Goal: Transaction & Acquisition: Subscribe to service/newsletter

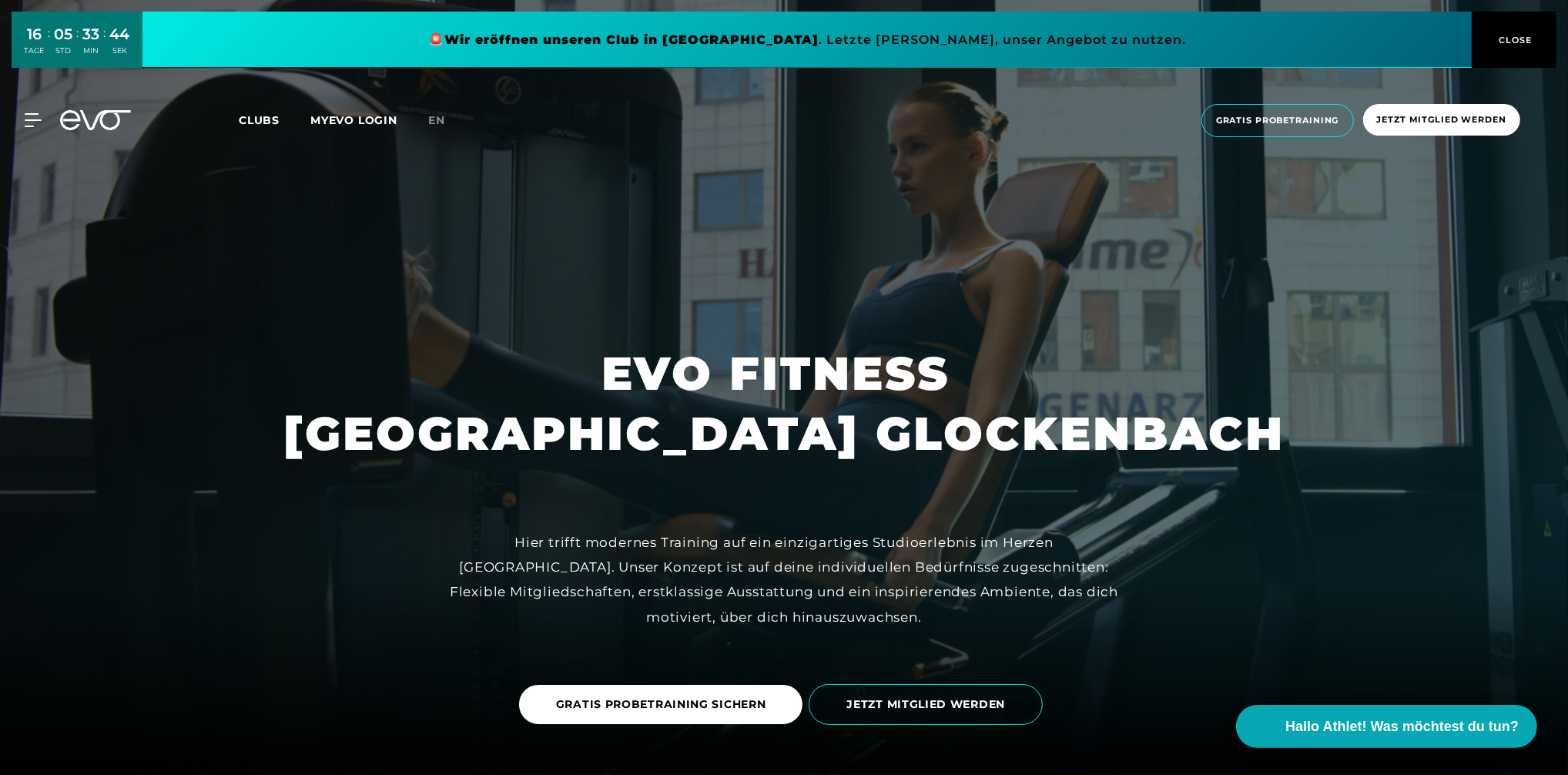
click at [1506, 39] on span "CLOSE" at bounding box center [1514, 41] width 38 height 14
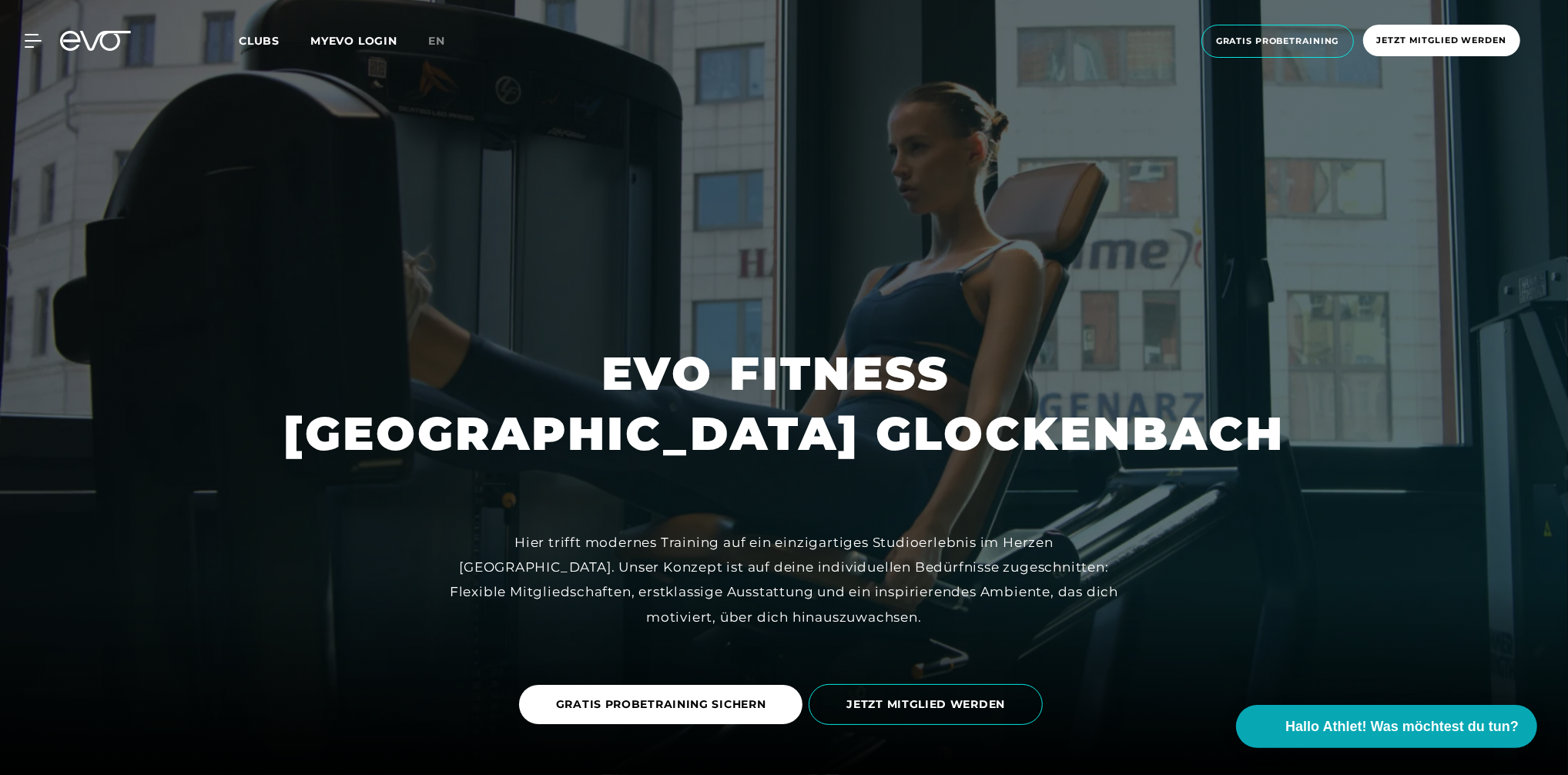
click at [254, 38] on span "Clubs" at bounding box center [259, 41] width 41 height 14
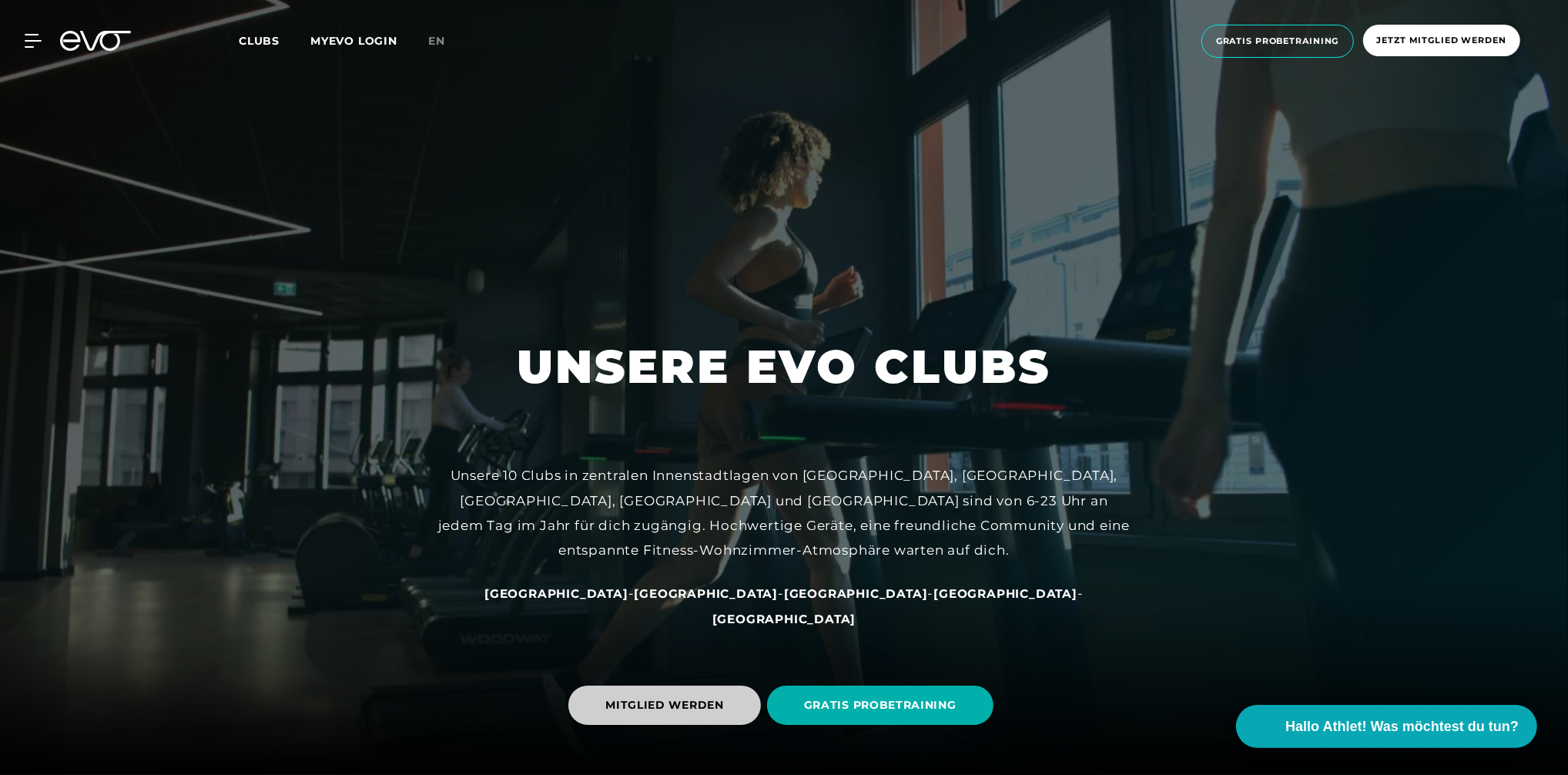
click at [637, 700] on span "MITGLIED WERDEN" at bounding box center [665, 705] width 119 height 16
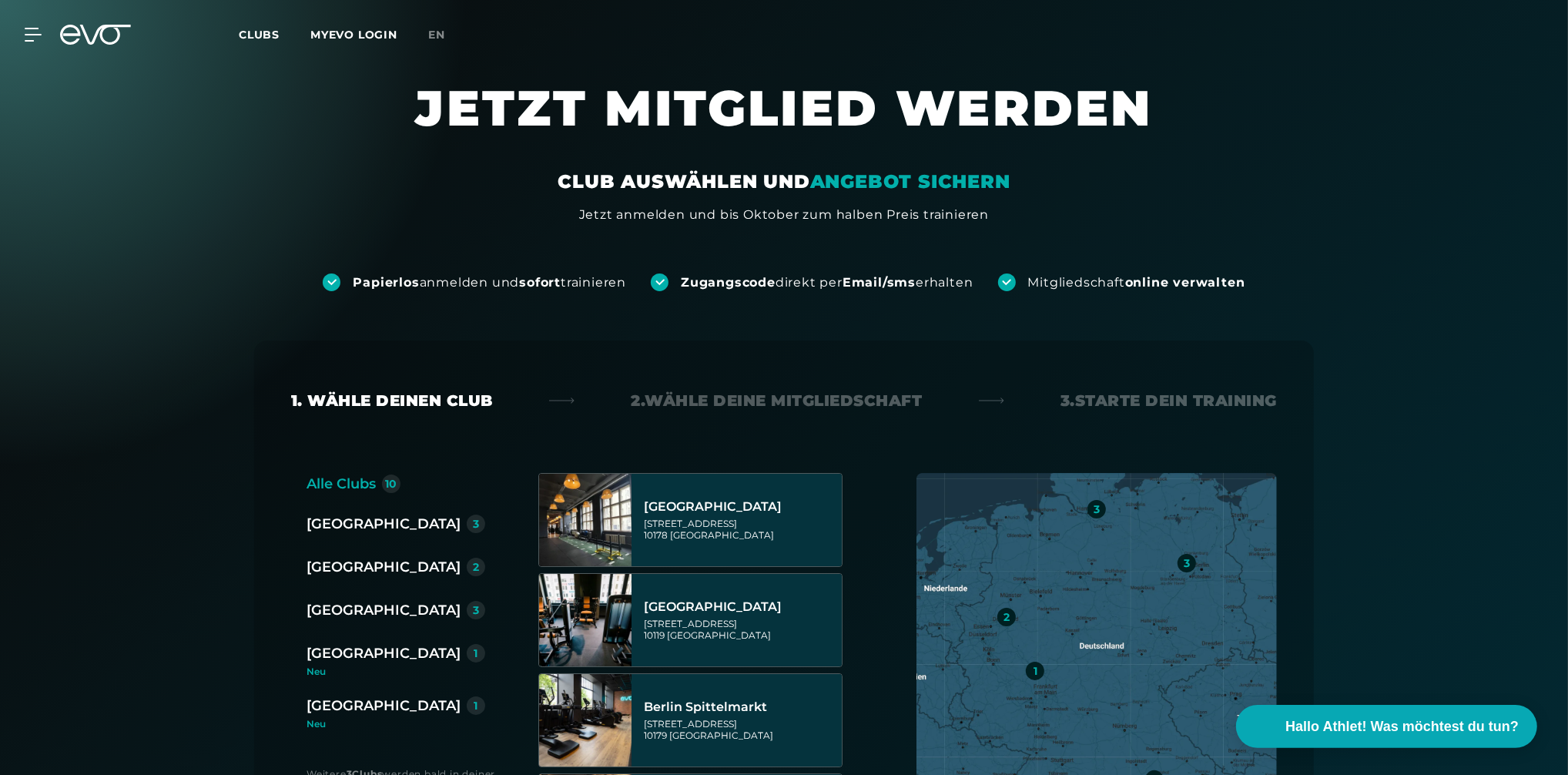
click at [338, 648] on div "[GEOGRAPHIC_DATA]" at bounding box center [383, 653] width 154 height 22
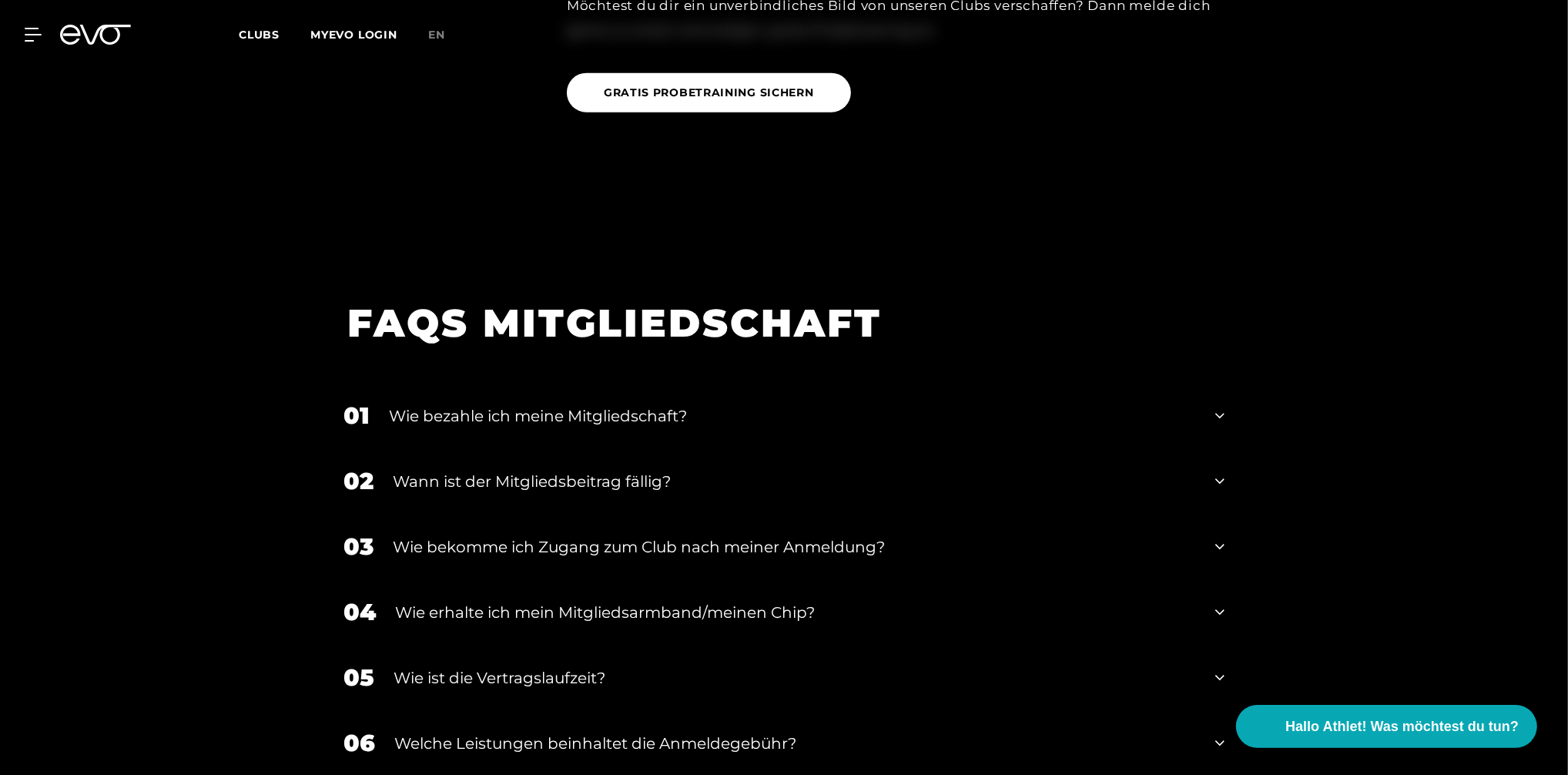
scroll to position [1951, 0]
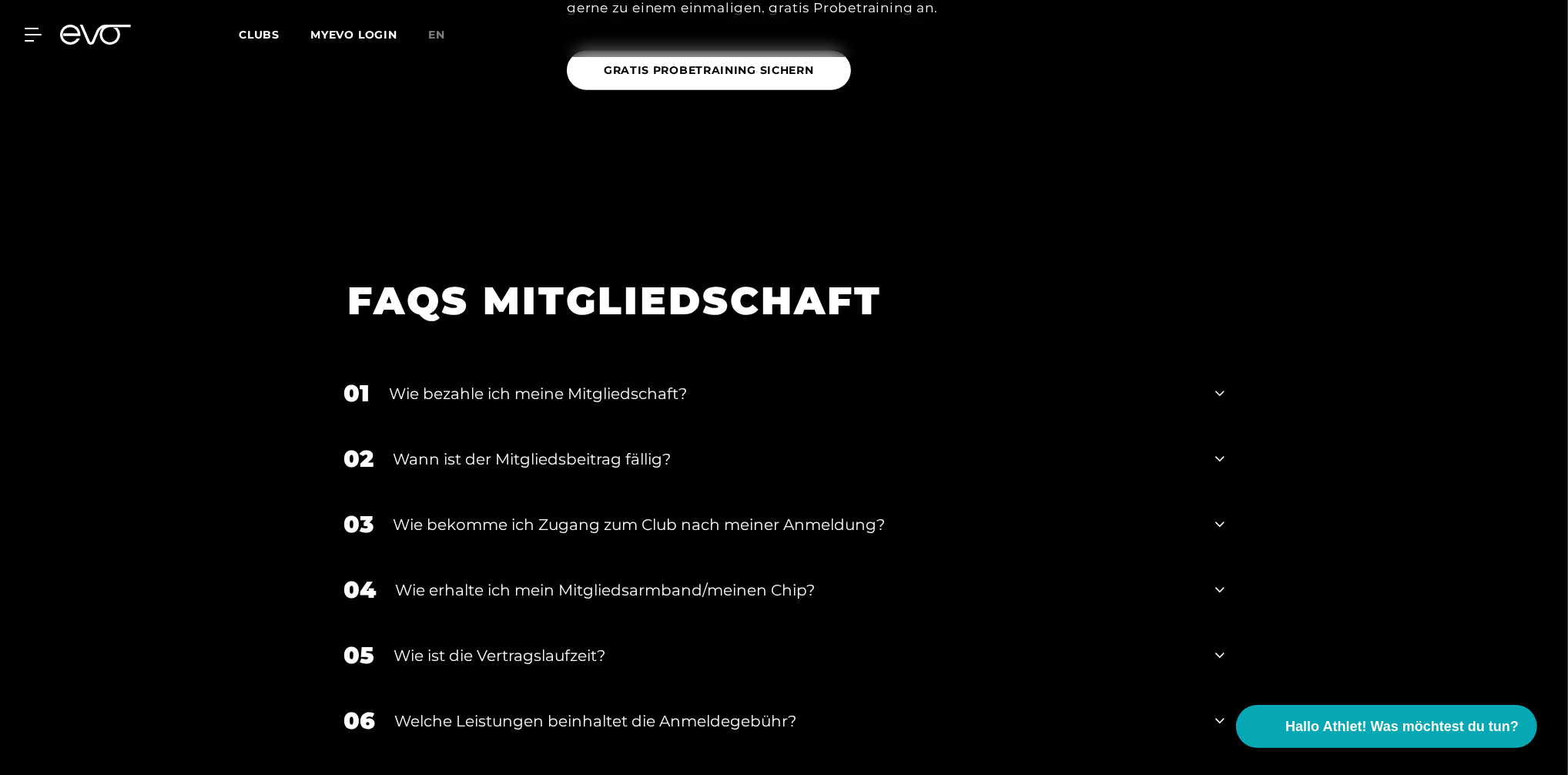
click at [1220, 386] on icon at bounding box center [1219, 393] width 9 height 19
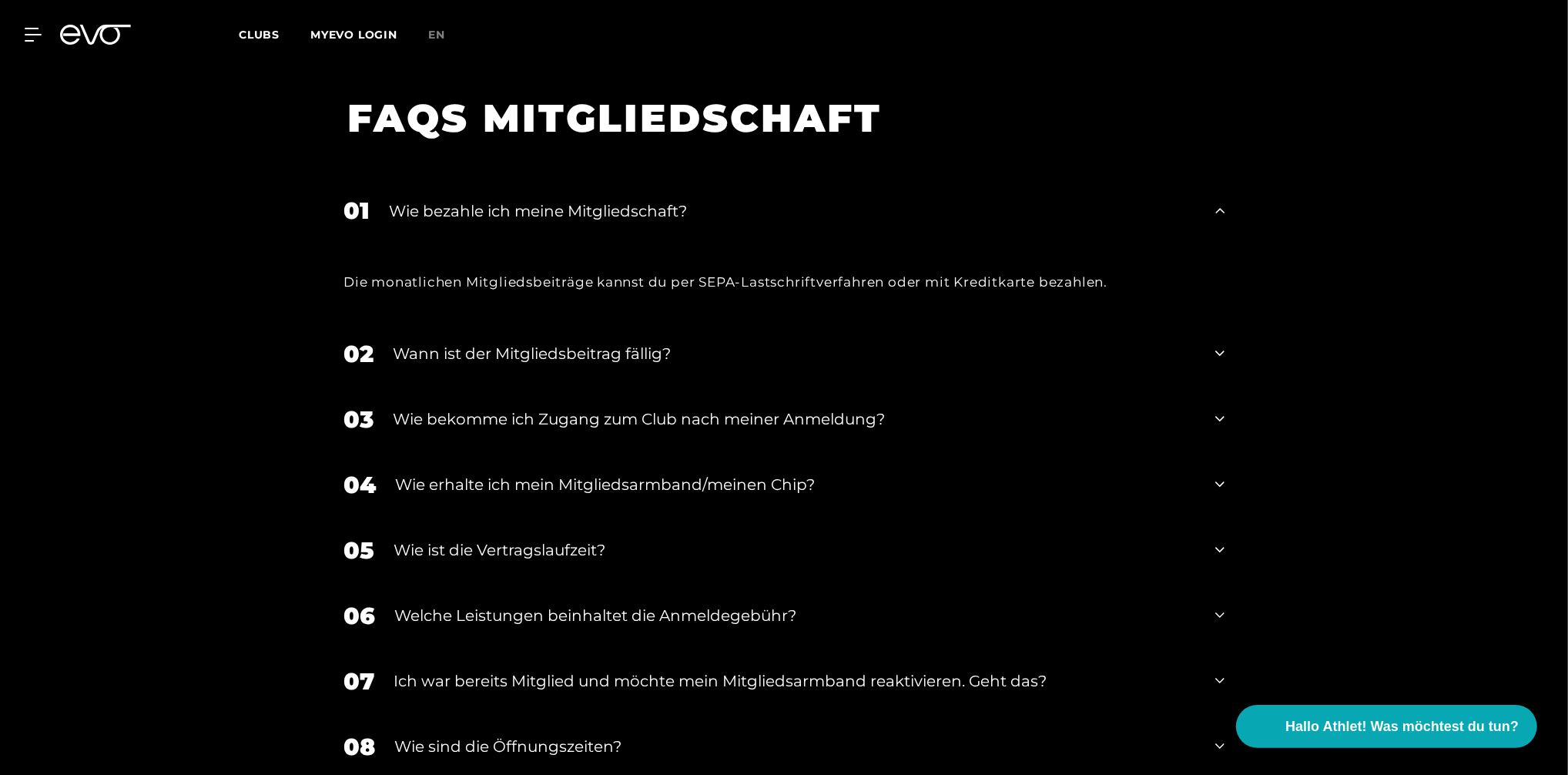
scroll to position [2157, 0]
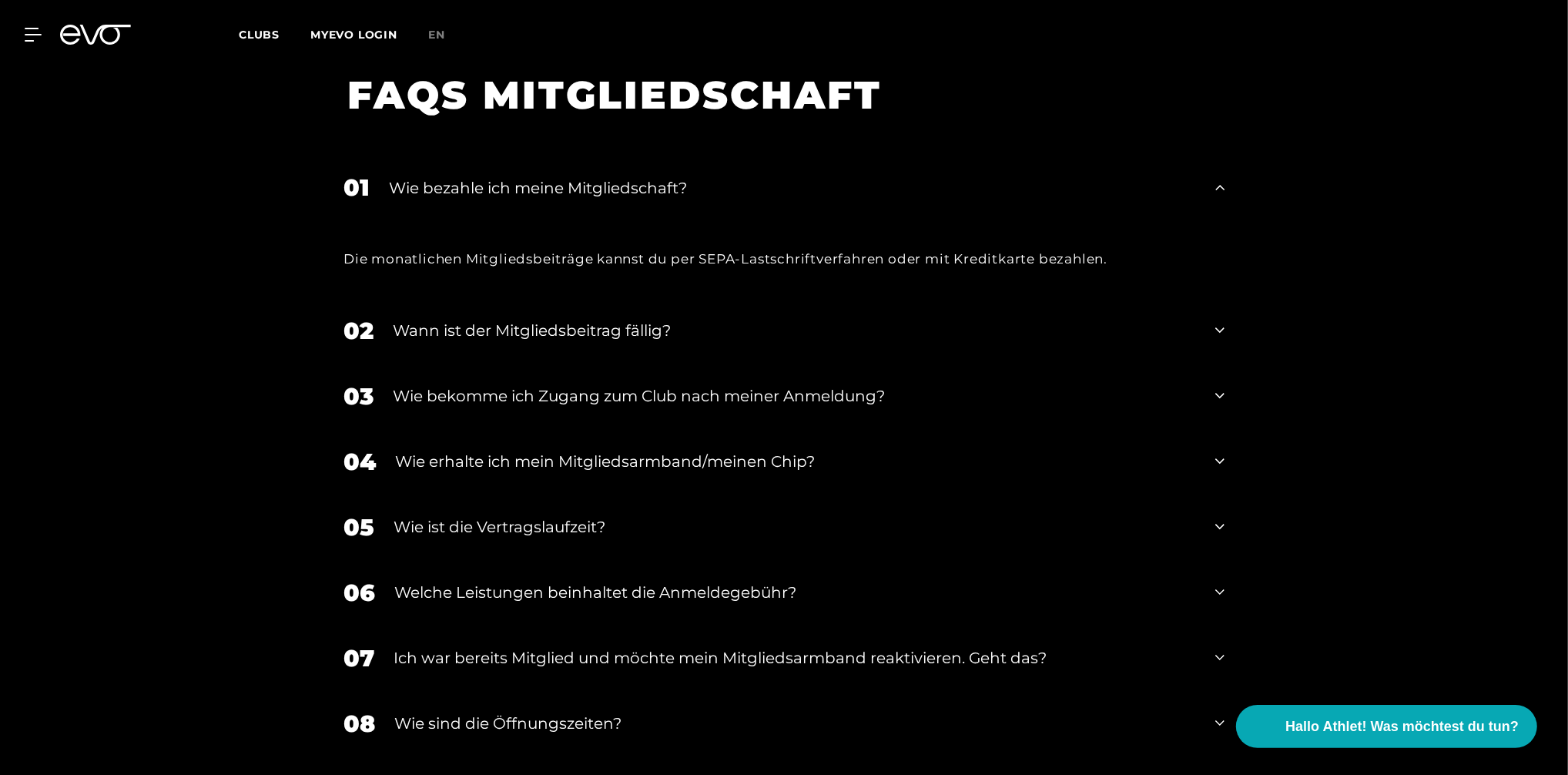
click at [1220, 331] on icon at bounding box center [1219, 330] width 9 height 19
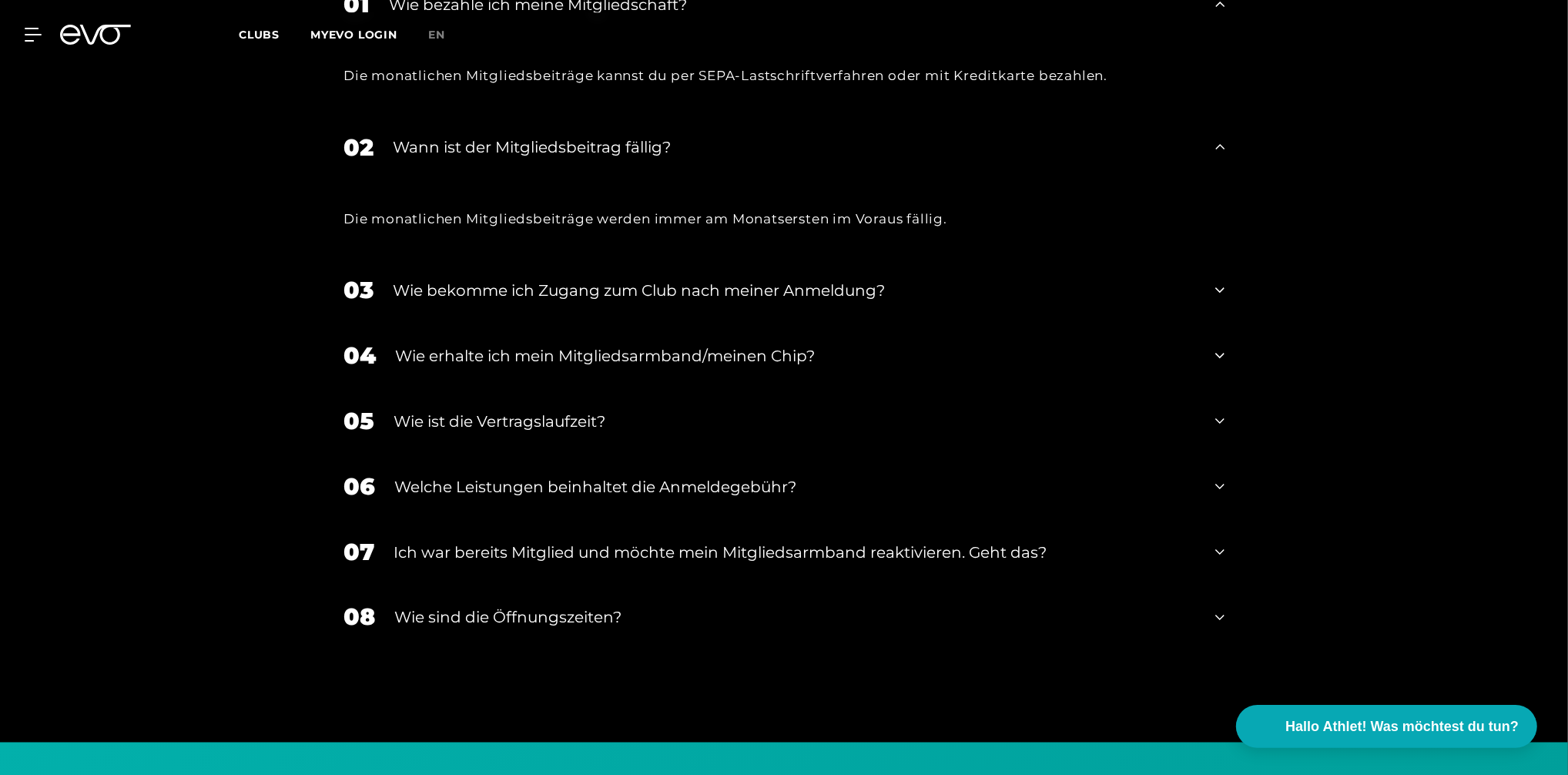
scroll to position [2362, 0]
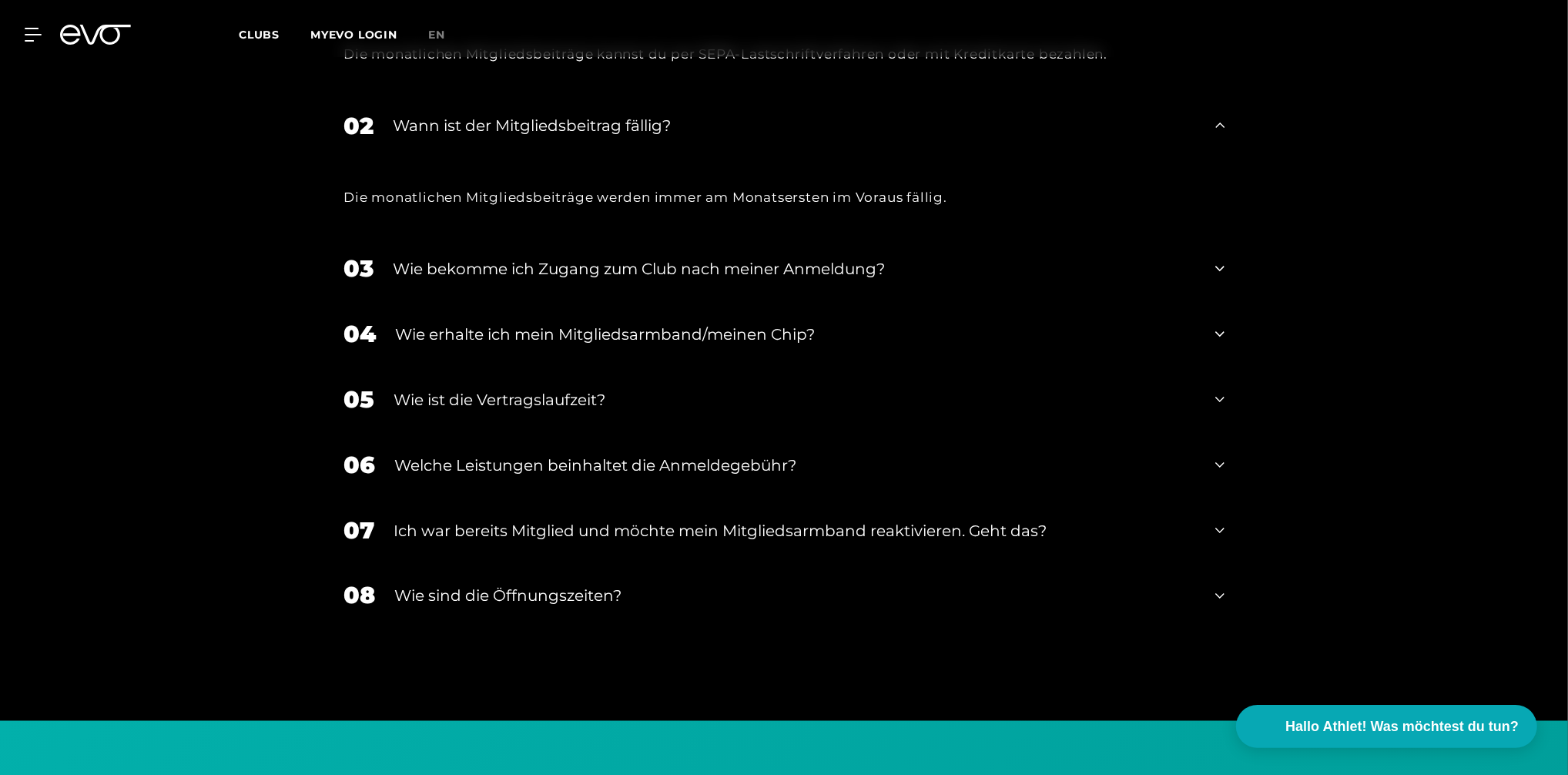
click at [1215, 461] on icon at bounding box center [1219, 465] width 9 height 19
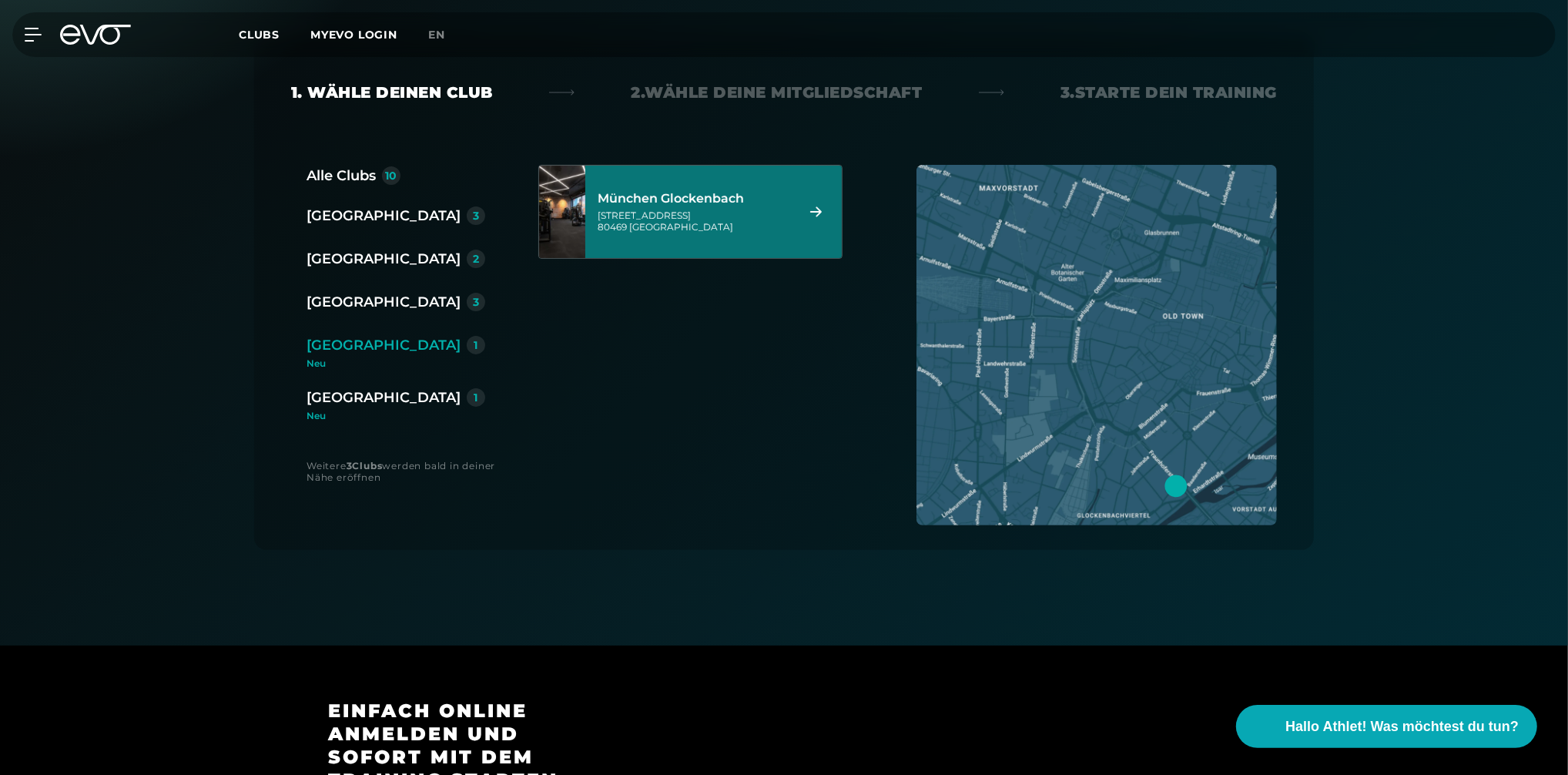
scroll to position [205, 0]
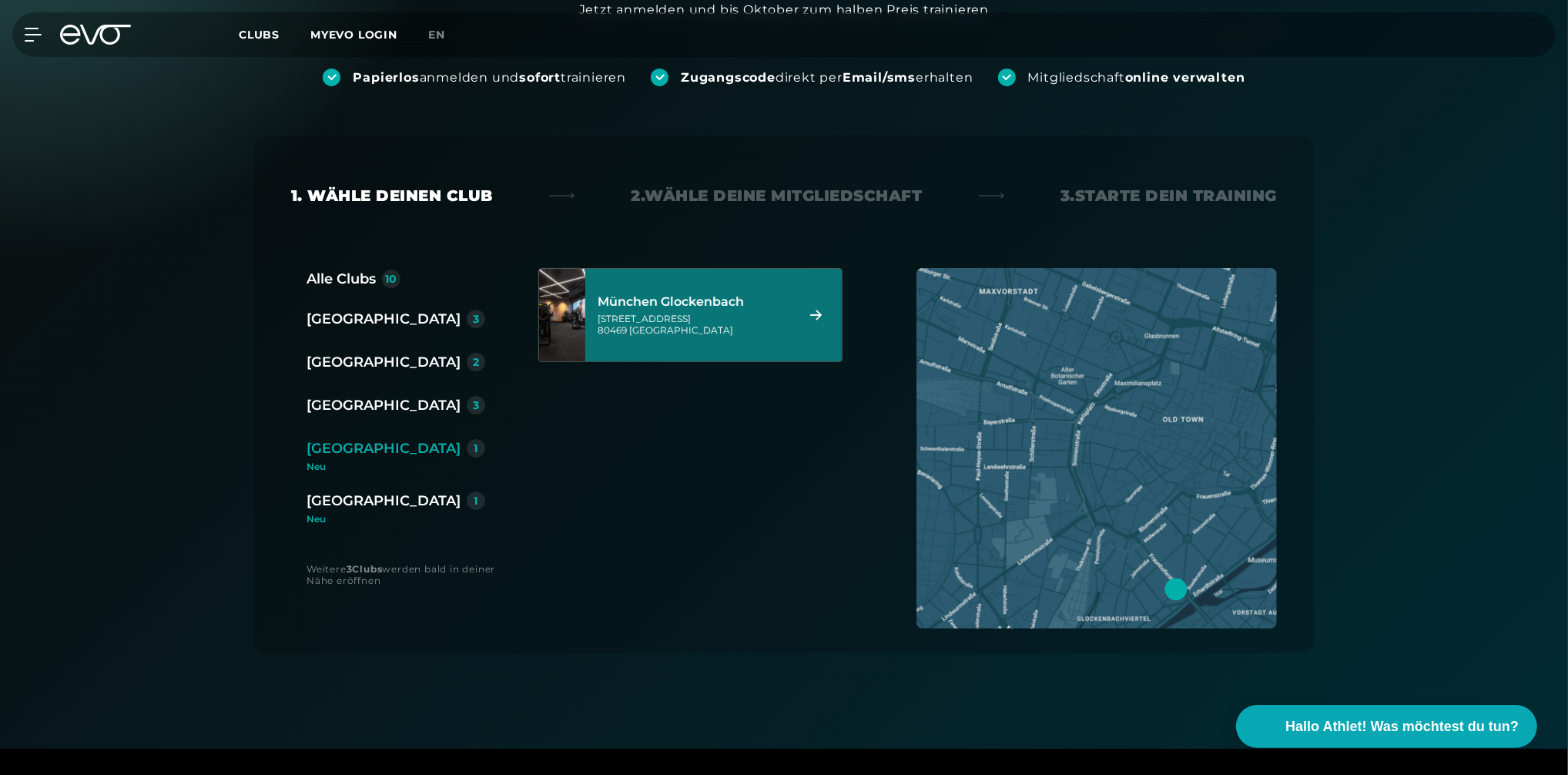
click at [818, 310] on icon at bounding box center [815, 314] width 27 height 11
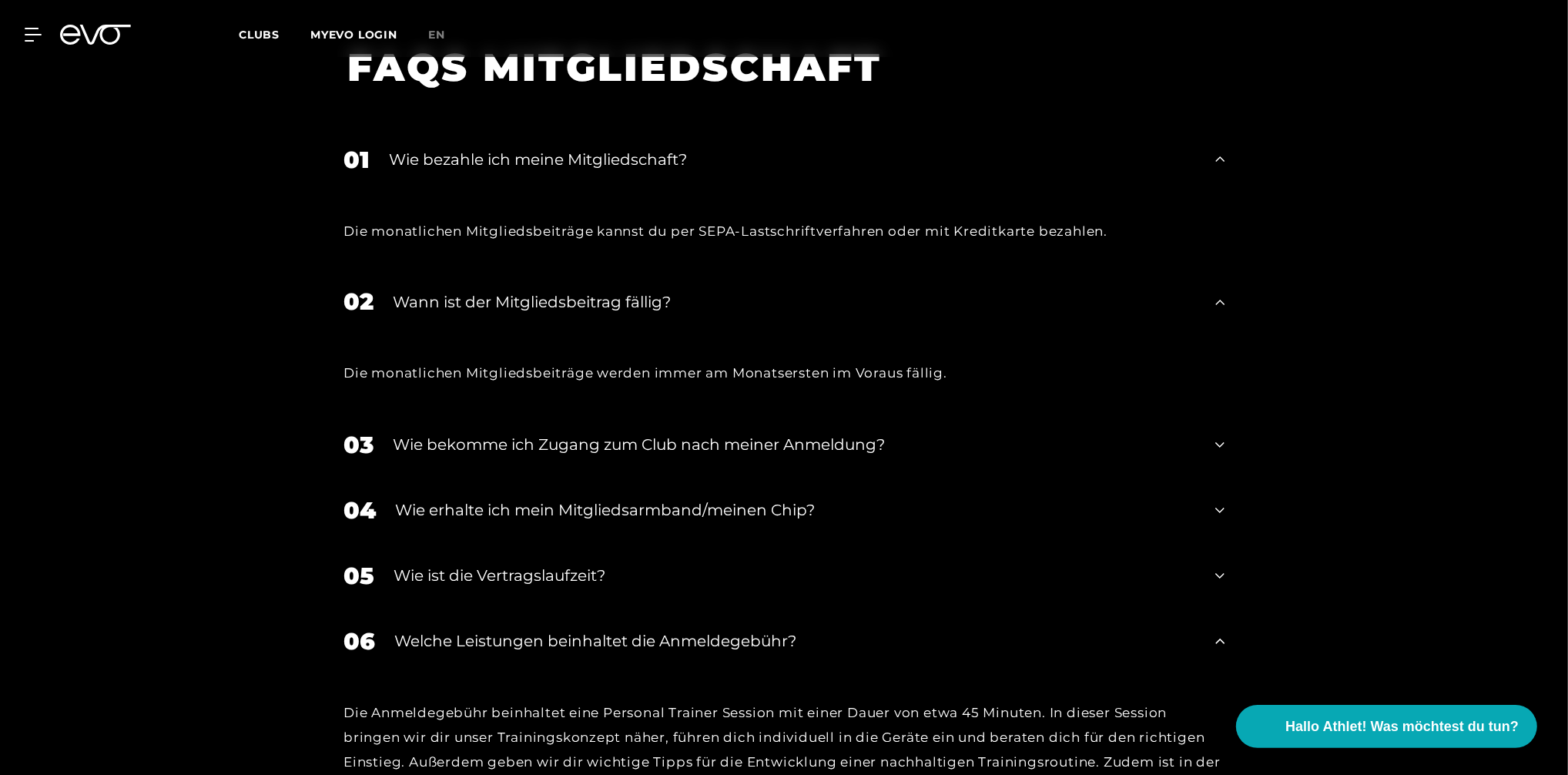
scroll to position [2907, 0]
